Goal: Download file/media

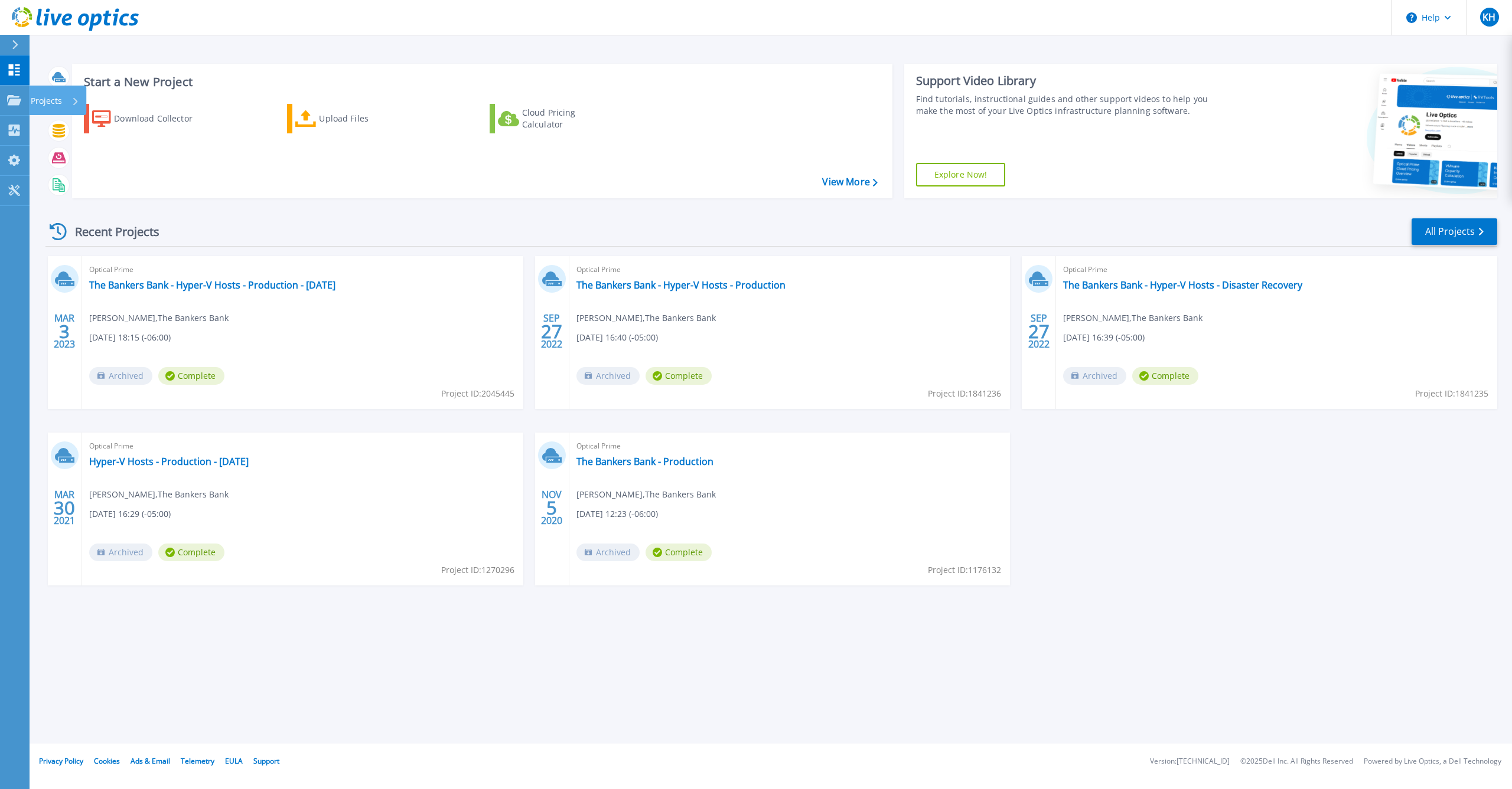
click at [57, 102] on p "Projects" at bounding box center [47, 101] width 32 height 31
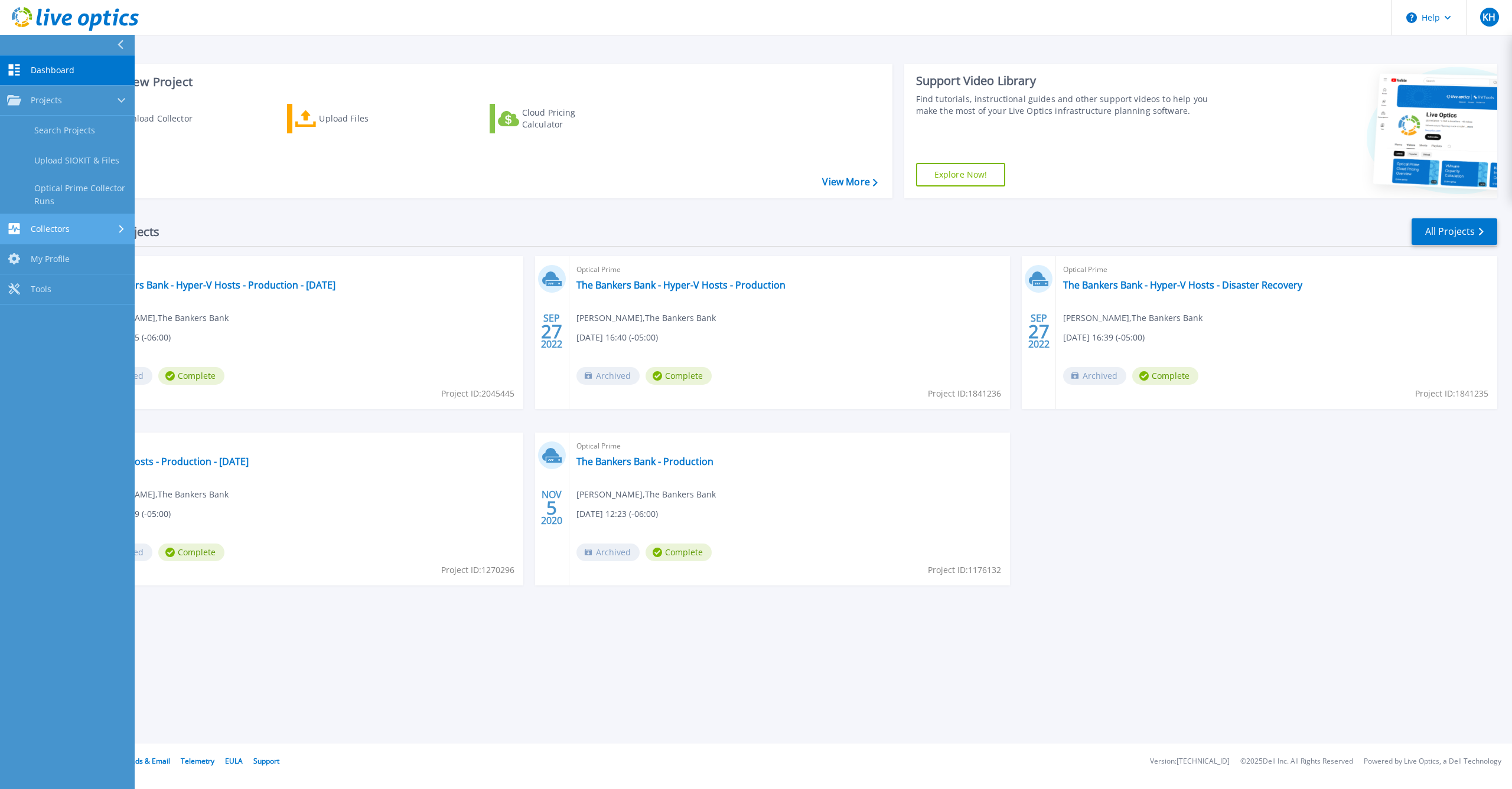
click at [60, 226] on span "Collectors" at bounding box center [50, 229] width 39 height 11
click at [59, 159] on link "Download Collector" at bounding box center [67, 161] width 134 height 30
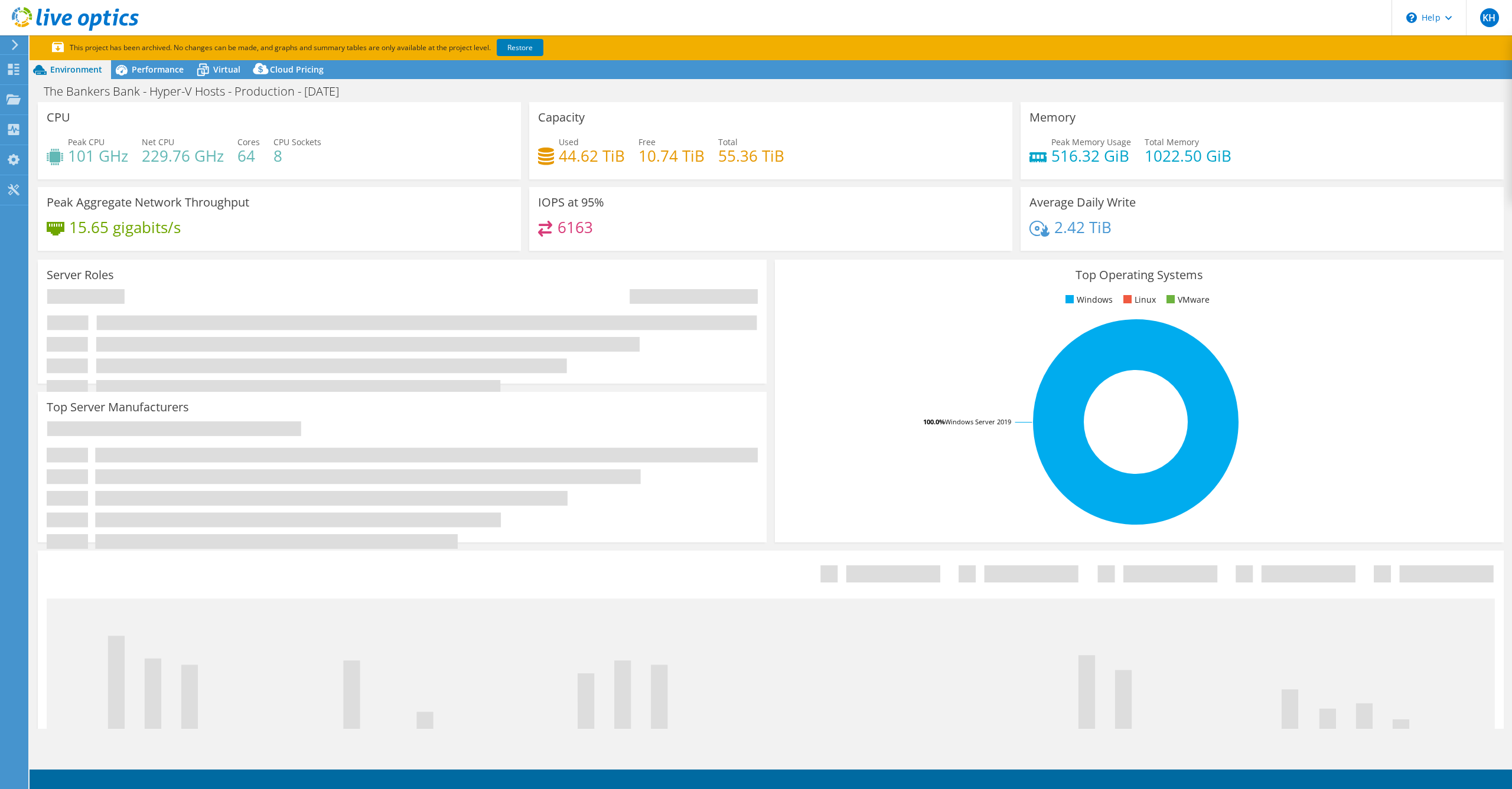
select select "USEast"
select select "USD"
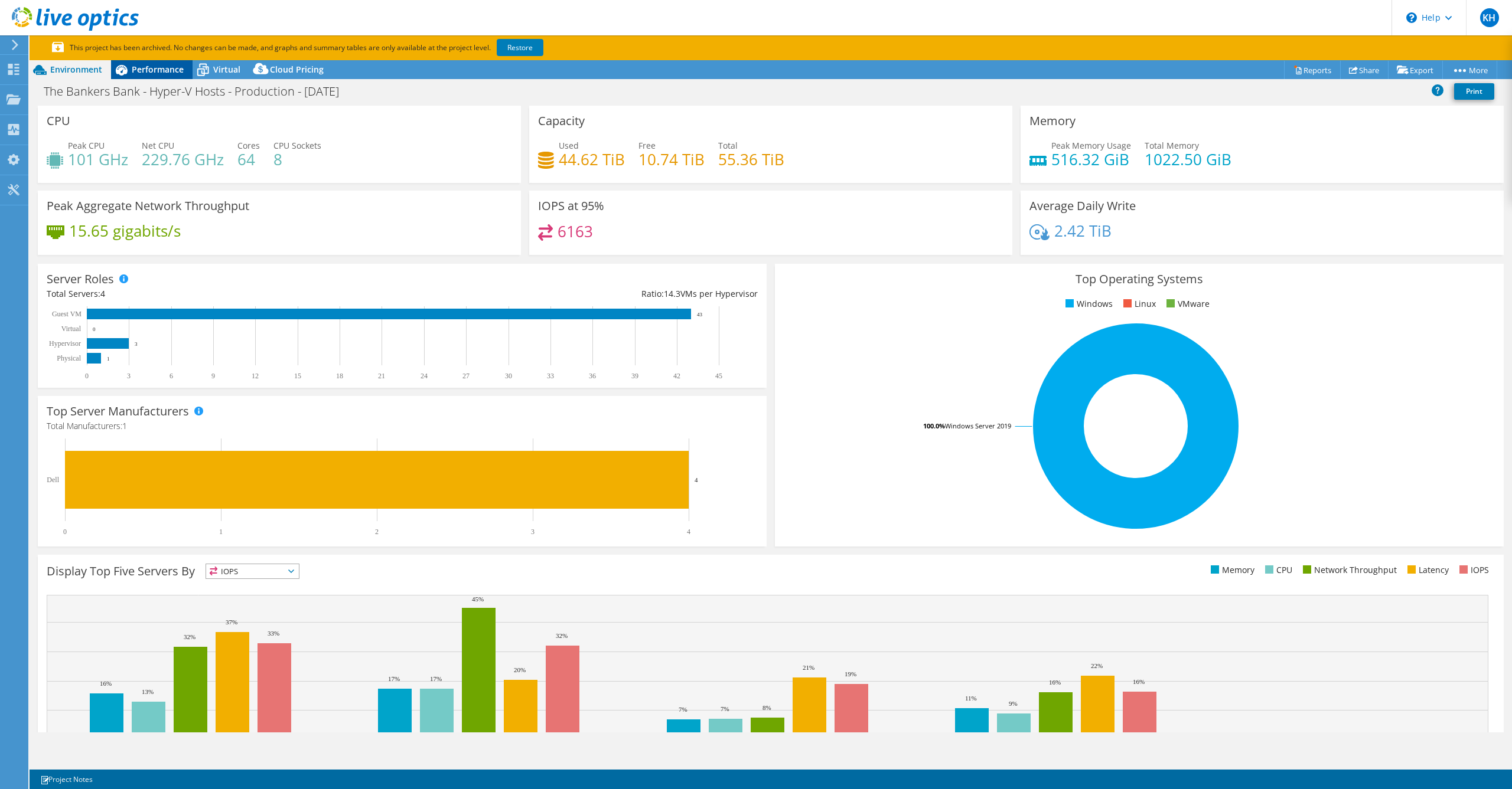
click at [148, 68] on span "Performance" at bounding box center [157, 69] width 52 height 11
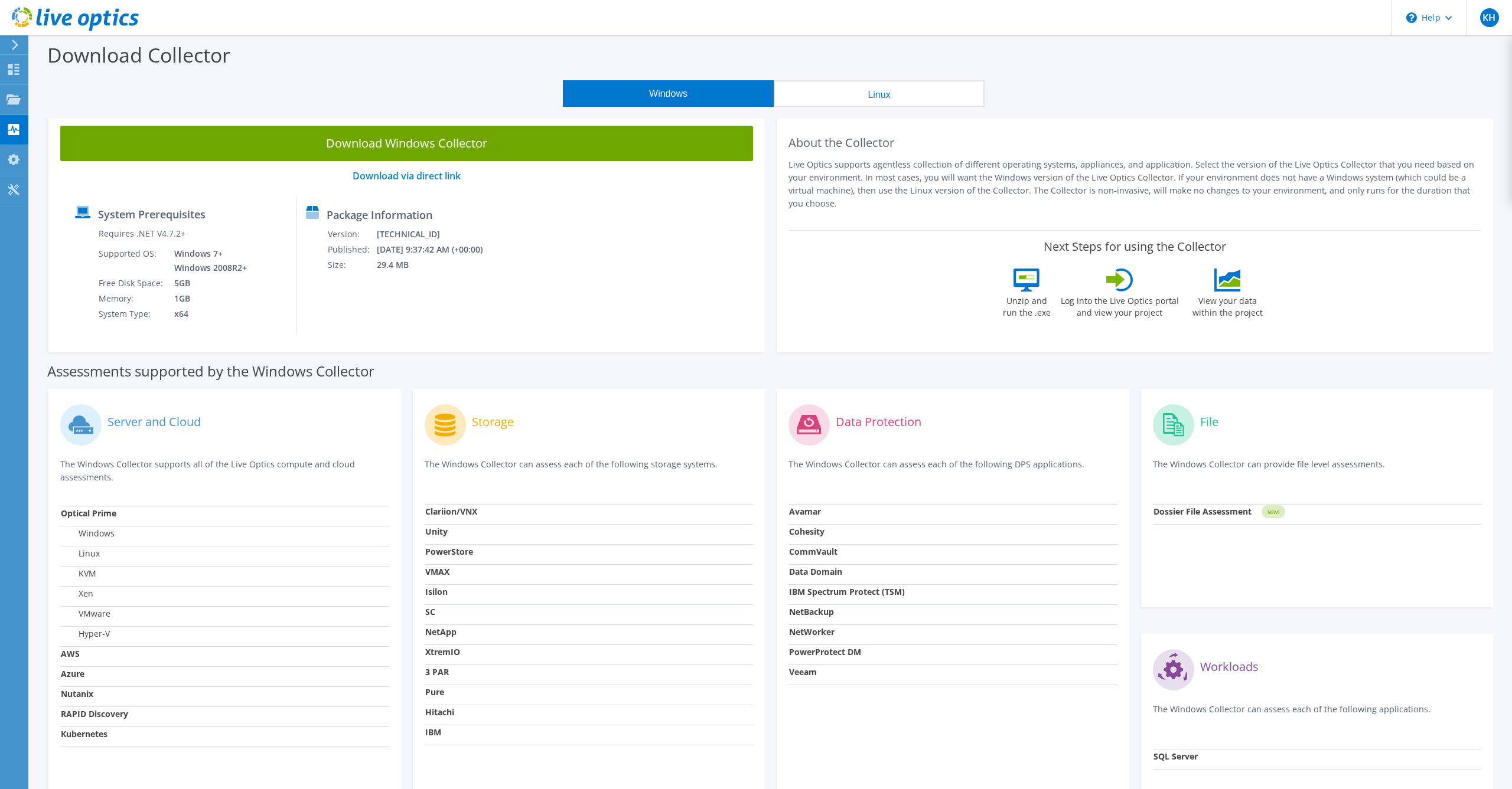
click at [391, 177] on link "Download via direct link" at bounding box center [407, 176] width 108 height 13
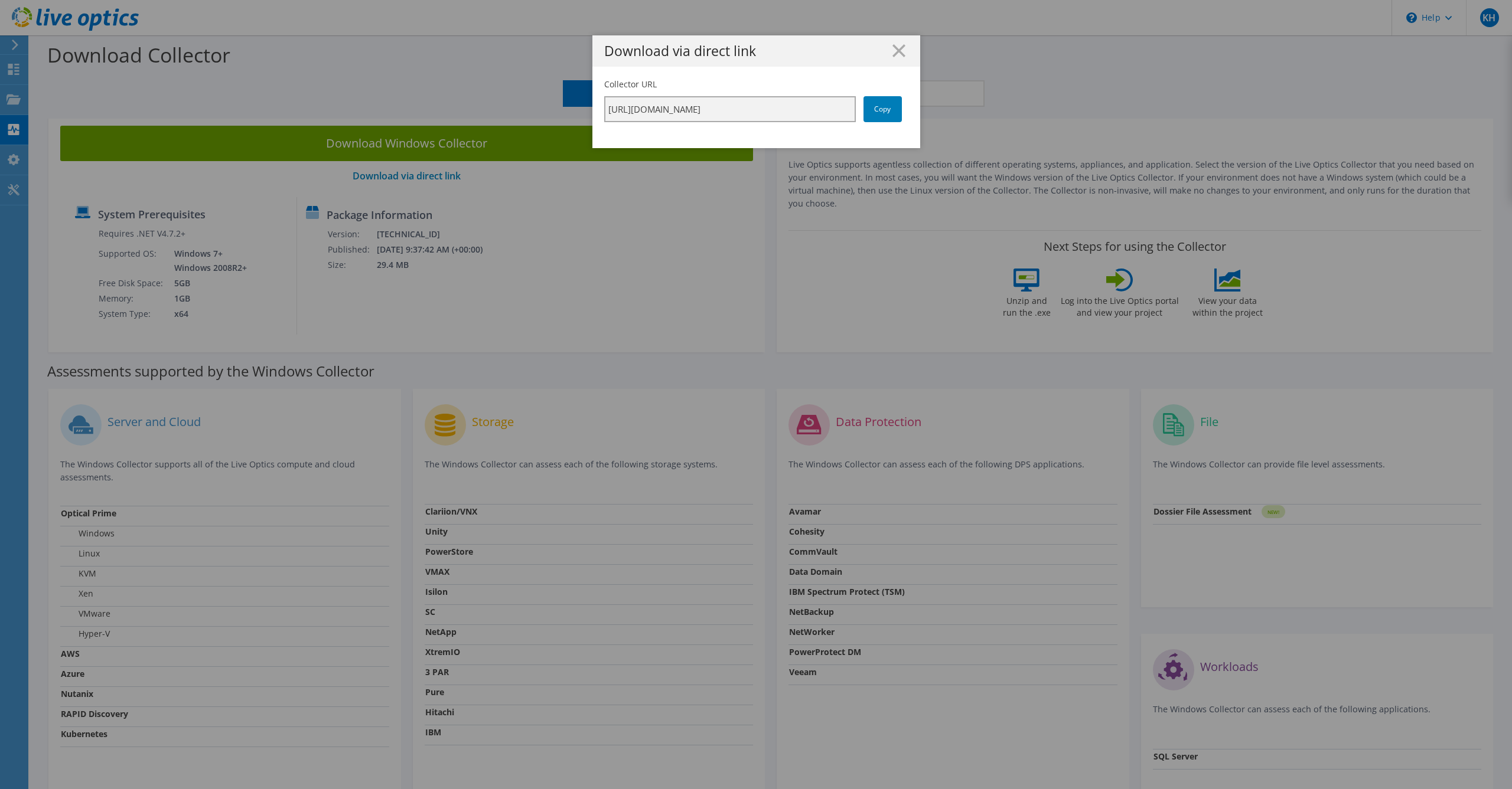
click at [701, 109] on input "https://app.liveoptics.com/collector/direct?request=450a33c1-8ee3-4801-9192-4e2…" at bounding box center [730, 110] width 252 height 26
click at [611, 110] on input "https://app.liveoptics.com/collector/direct?request=450a33c1-8ee3-4801-9192-4e2…" at bounding box center [730, 110] width 252 height 26
drag, startPoint x: 608, startPoint y: 110, endPoint x: 951, endPoint y: 132, distance: 343.7
click at [1029, 133] on div "Download via direct link Collector URL https://app.liveoptics.com/collector/dir…" at bounding box center [756, 394] width 1512 height 719
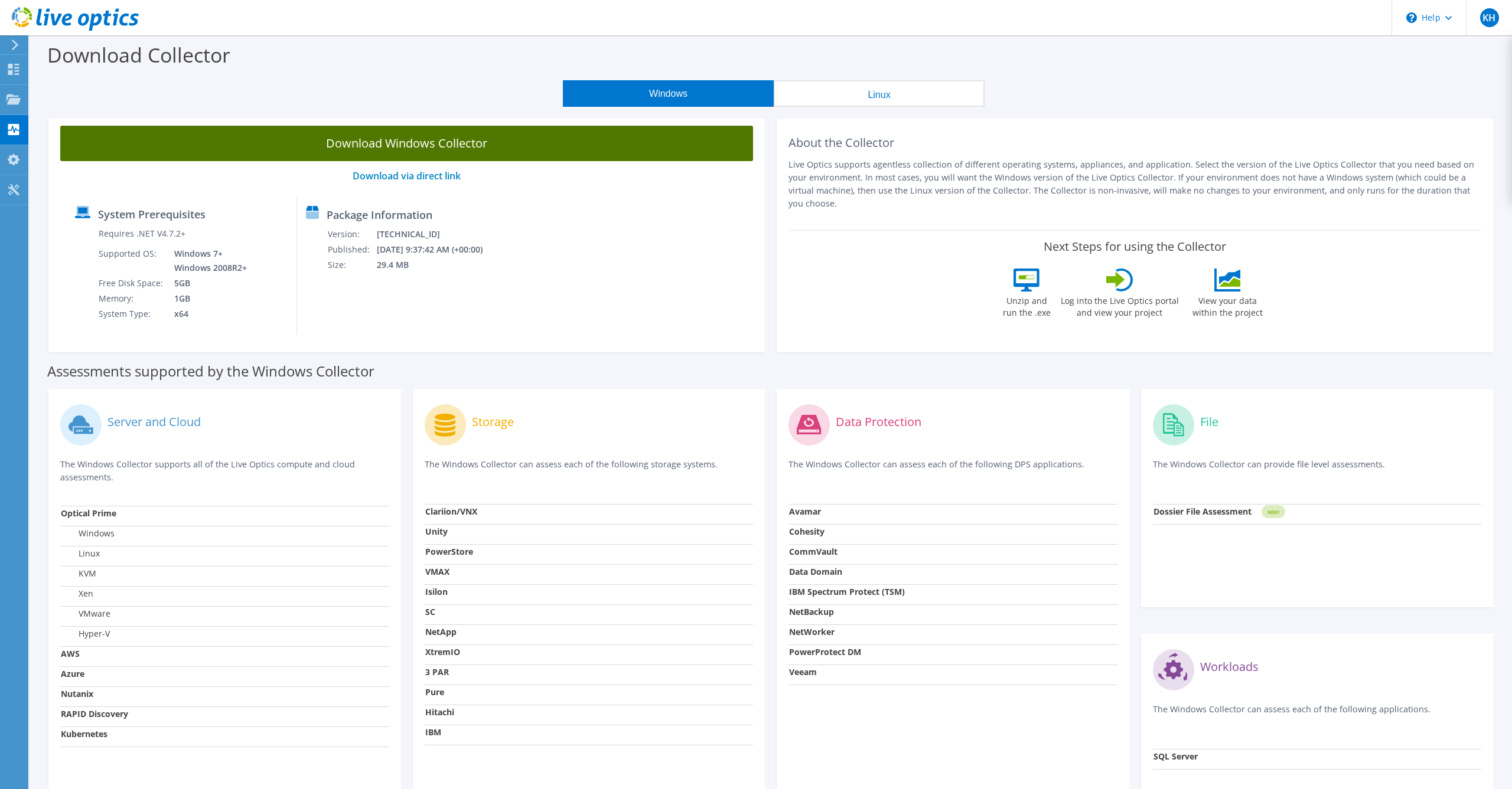
click at [446, 145] on link "Download Windows Collector" at bounding box center [407, 143] width 693 height 35
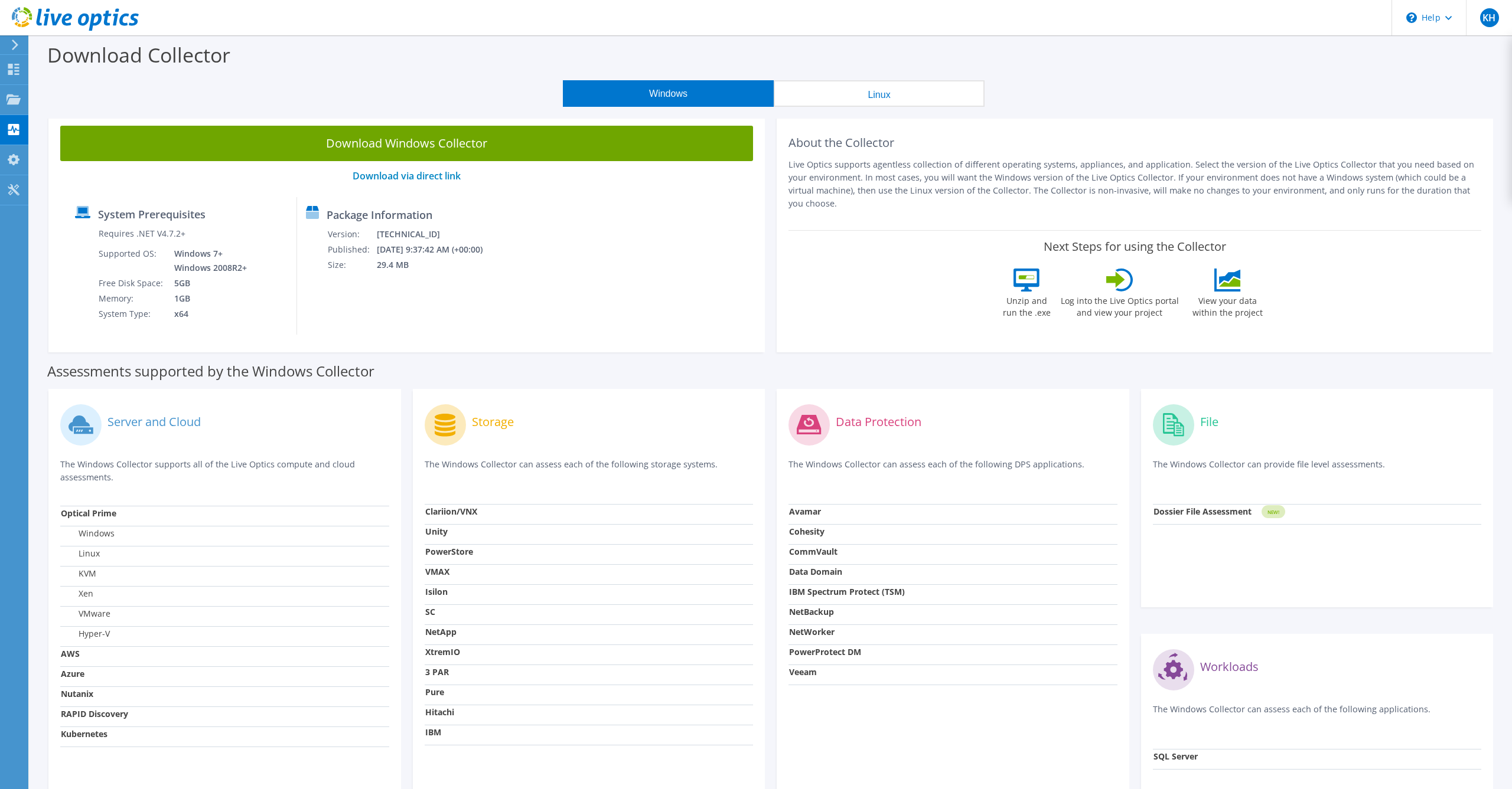
drag, startPoint x: 700, startPoint y: 304, endPoint x: 711, endPoint y: 354, distance: 51.2
click at [700, 304] on div "System Prerequisites Requires .NET V4.7.2+ Supported OS: Windows 7+ Windows 200…" at bounding box center [406, 266] width 680 height 138
click at [56, 104] on div "Windows Linux" at bounding box center [774, 93] width 1465 height 26
click at [14, 69] on icon at bounding box center [13, 69] width 14 height 11
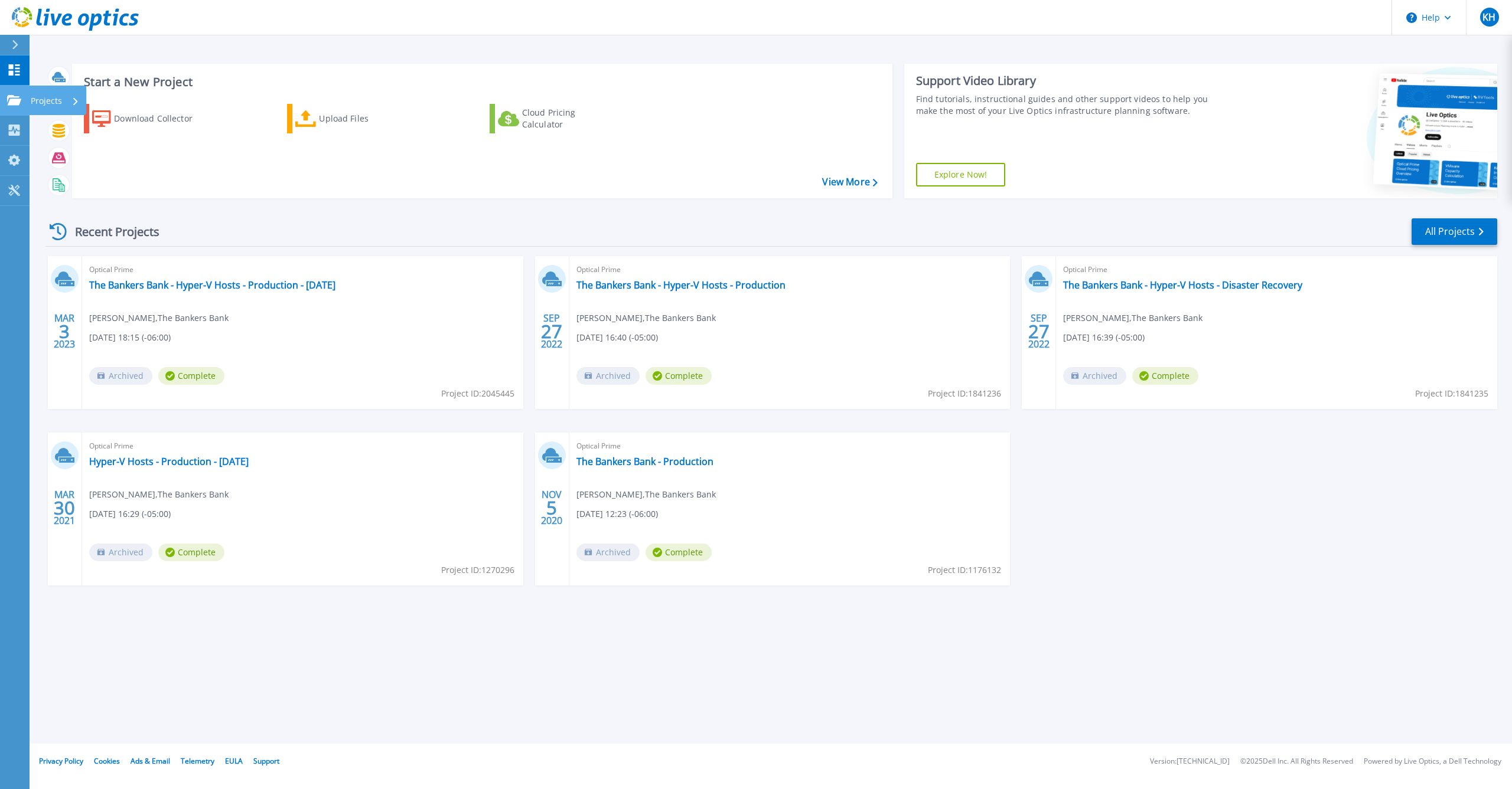
click at [58, 101] on p "Projects" at bounding box center [47, 101] width 32 height 31
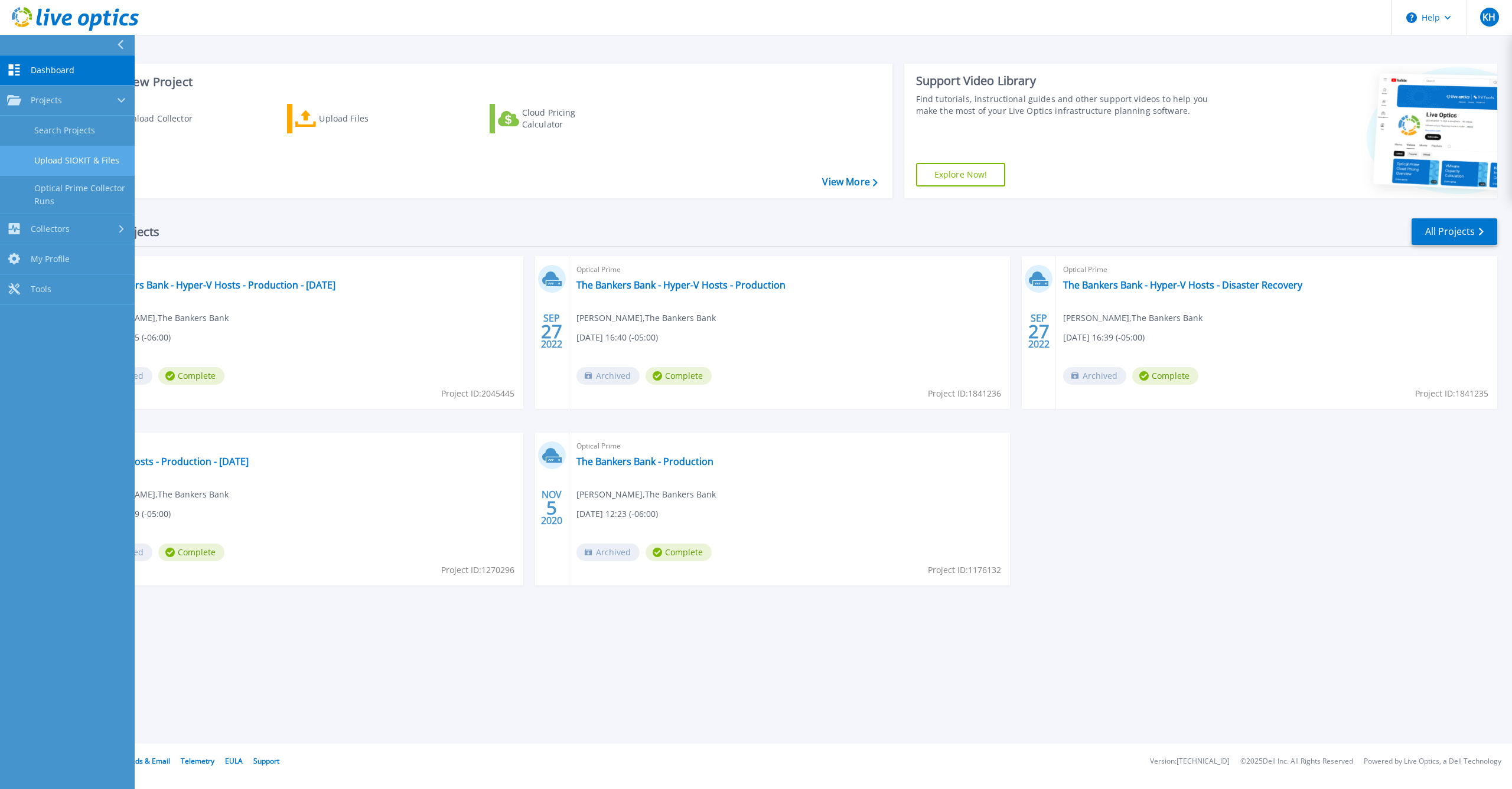
click at [76, 162] on link "Upload SIOKIT & Files" at bounding box center [67, 161] width 134 height 30
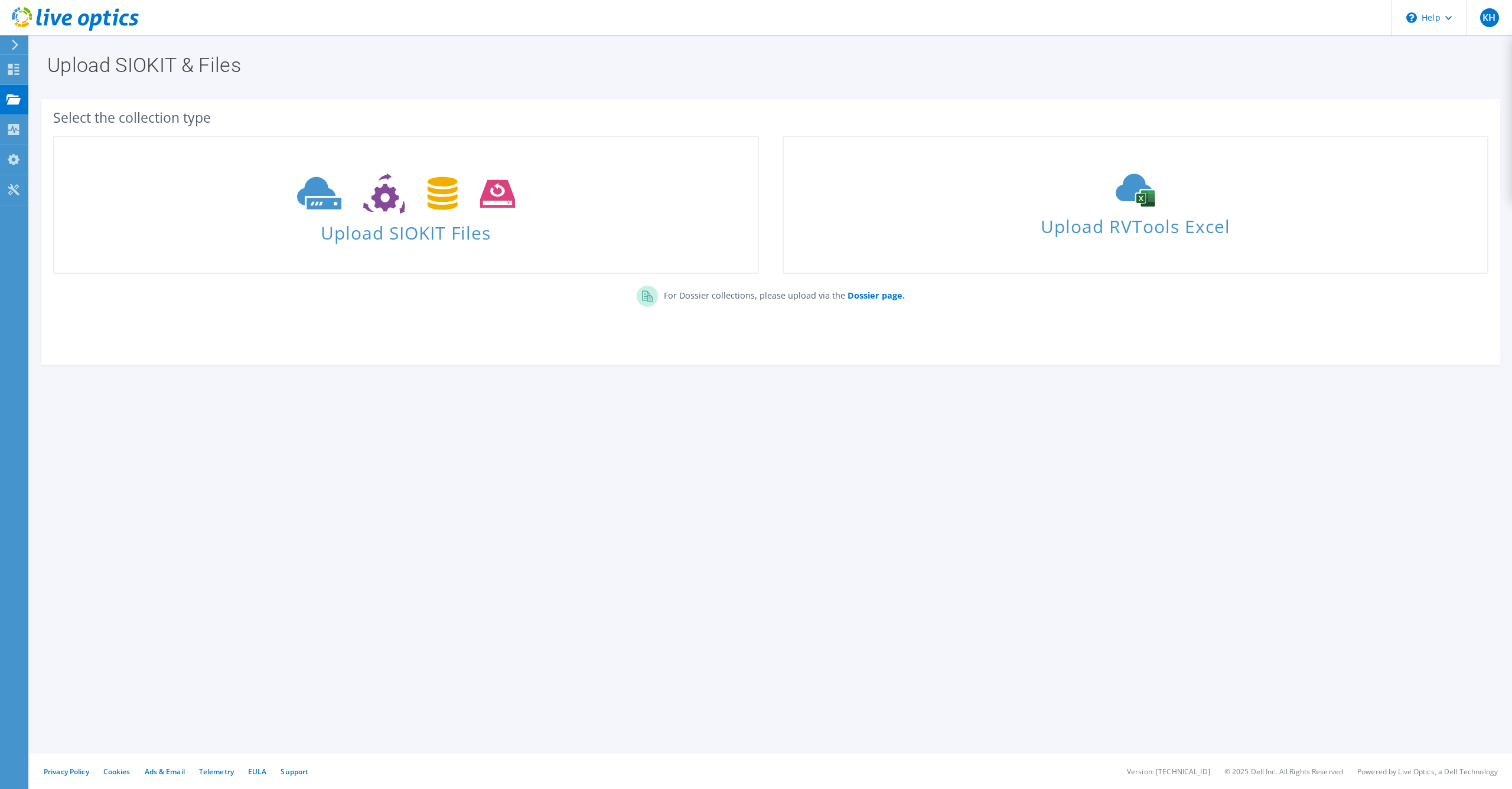
click at [19, 46] on icon at bounding box center [15, 45] width 9 height 11
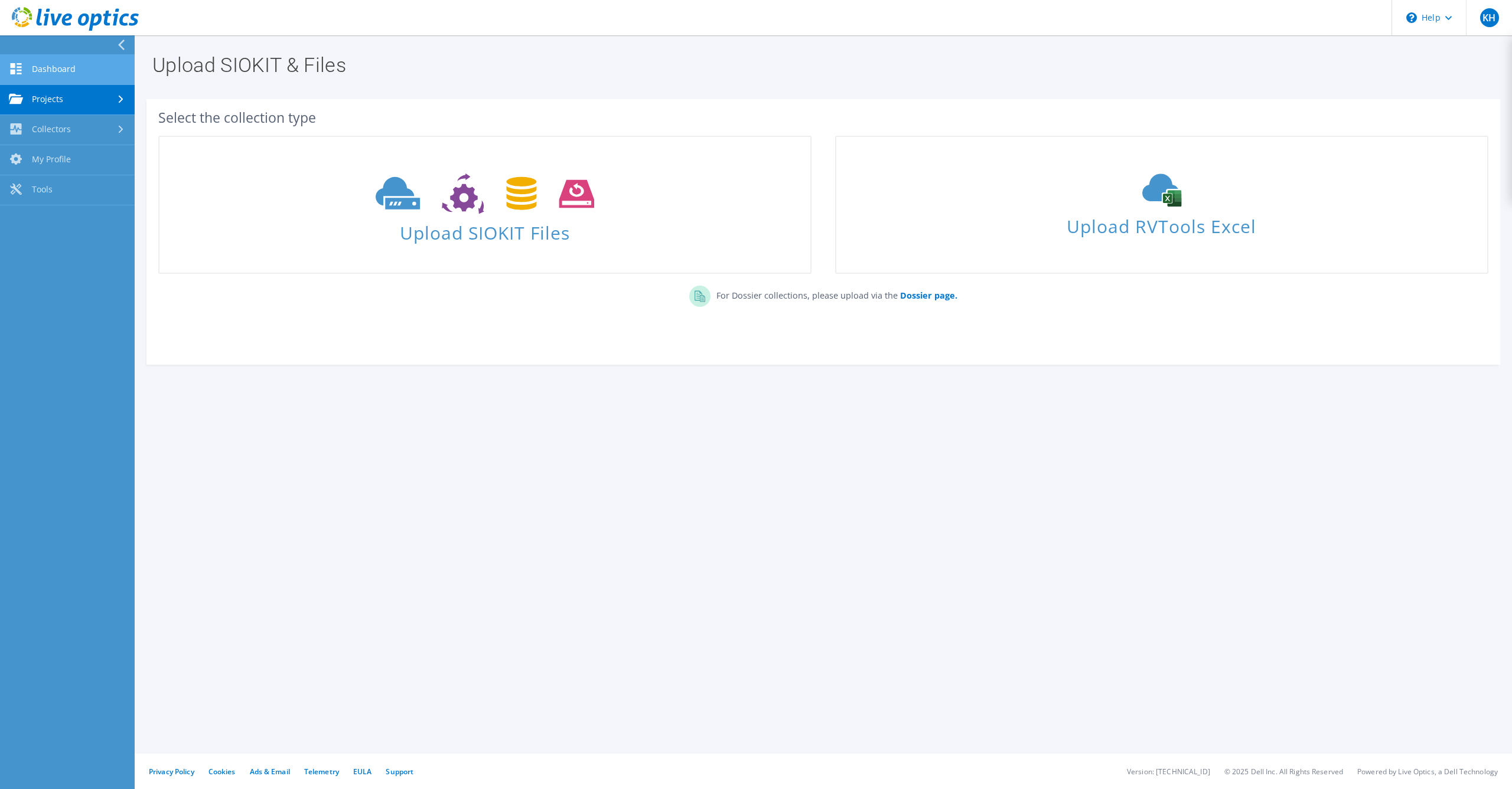
click at [42, 69] on link "Dashboard" at bounding box center [67, 70] width 134 height 30
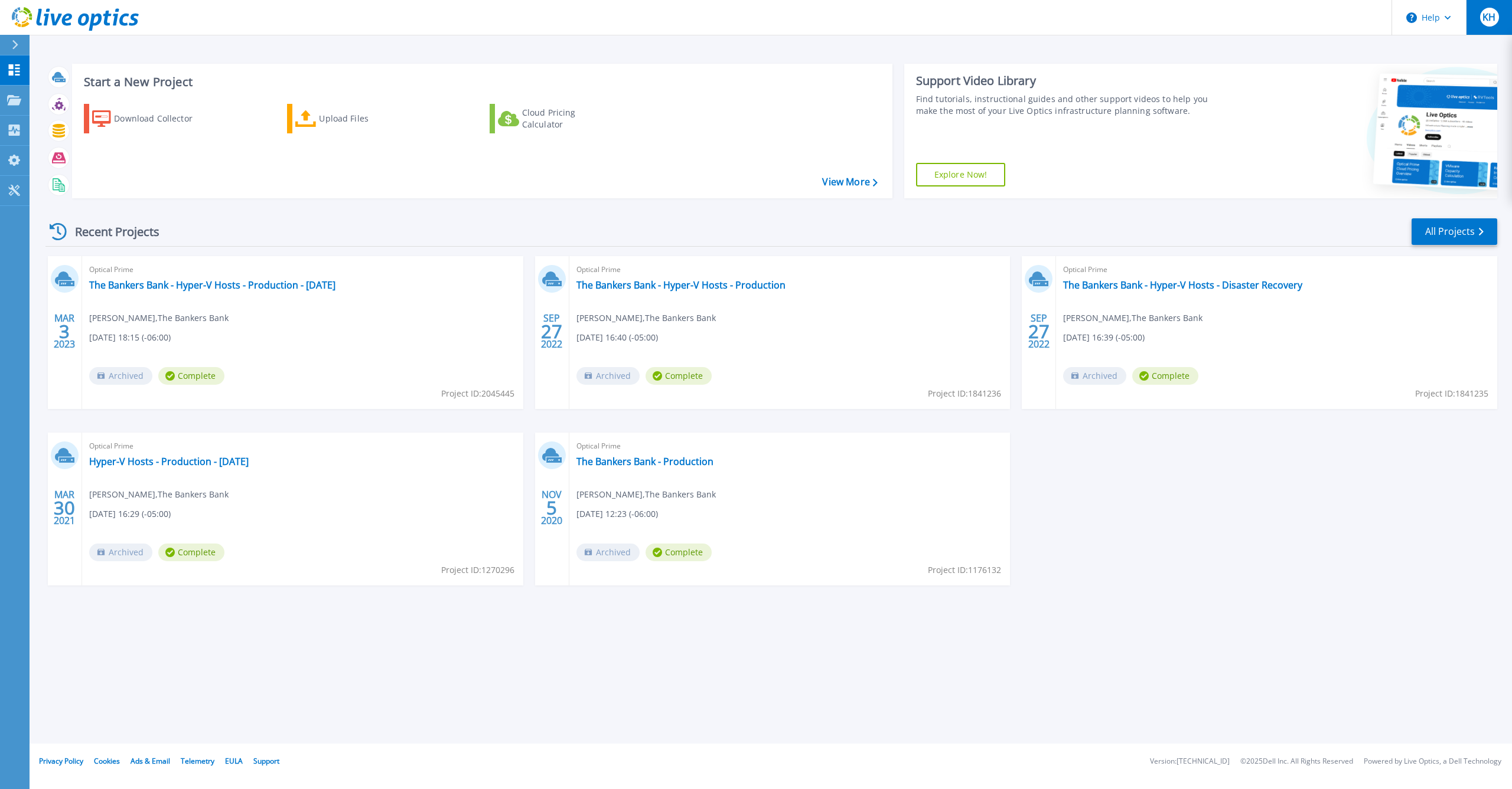
click at [1483, 22] on span "KH" at bounding box center [1488, 17] width 13 height 10
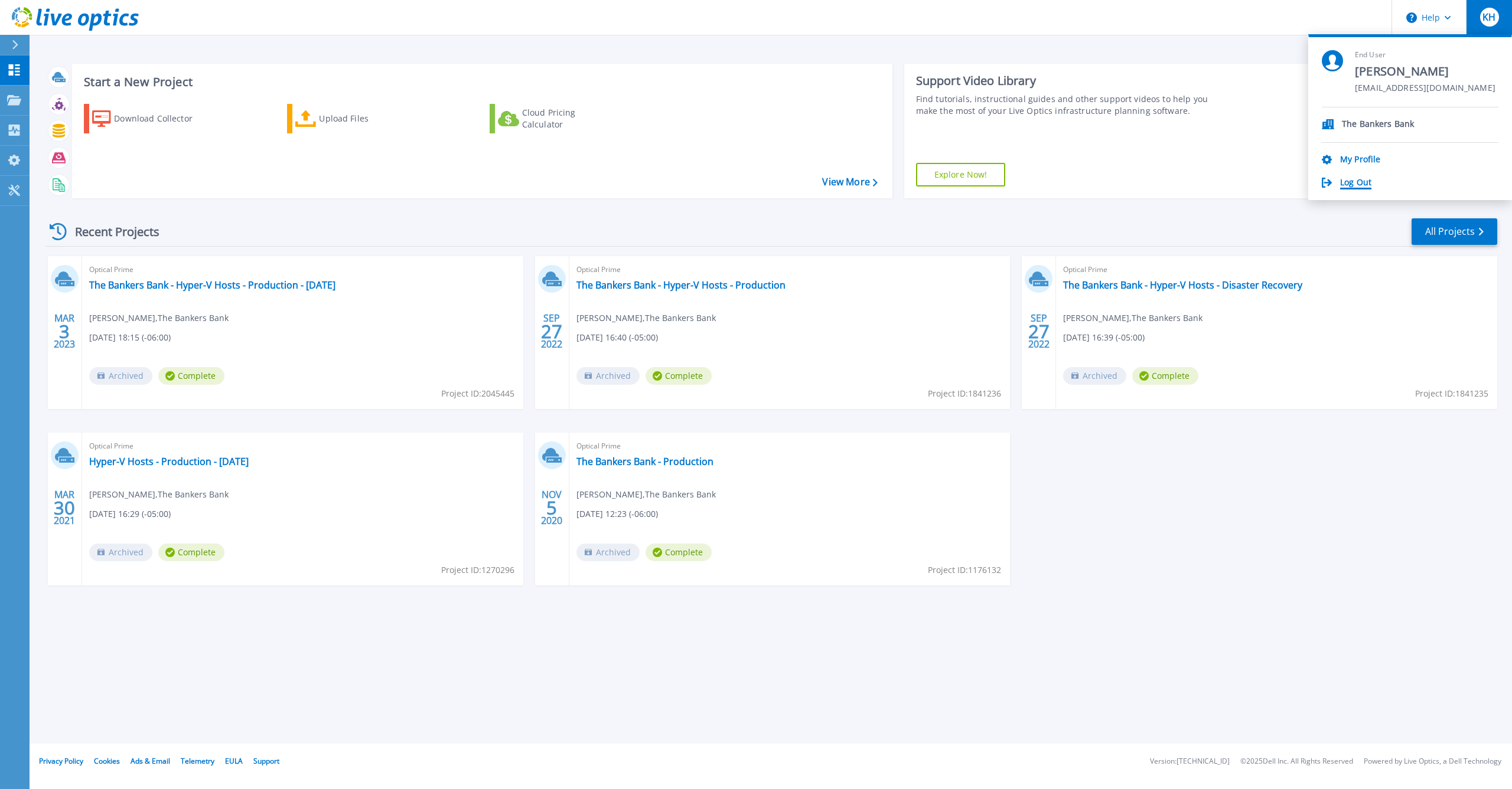
click at [1349, 180] on link "Log Out" at bounding box center [1356, 183] width 32 height 11
